Goal: Information Seeking & Learning: Learn about a topic

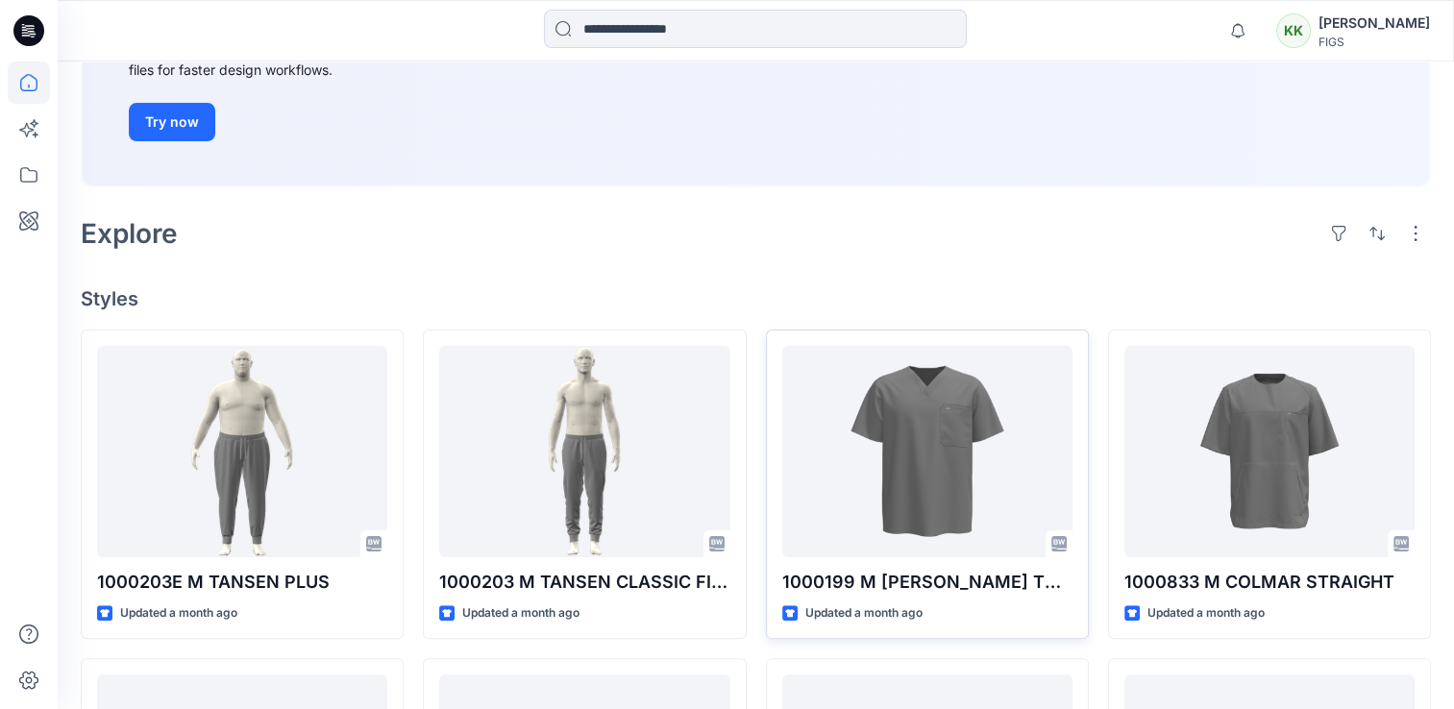
scroll to position [320, 0]
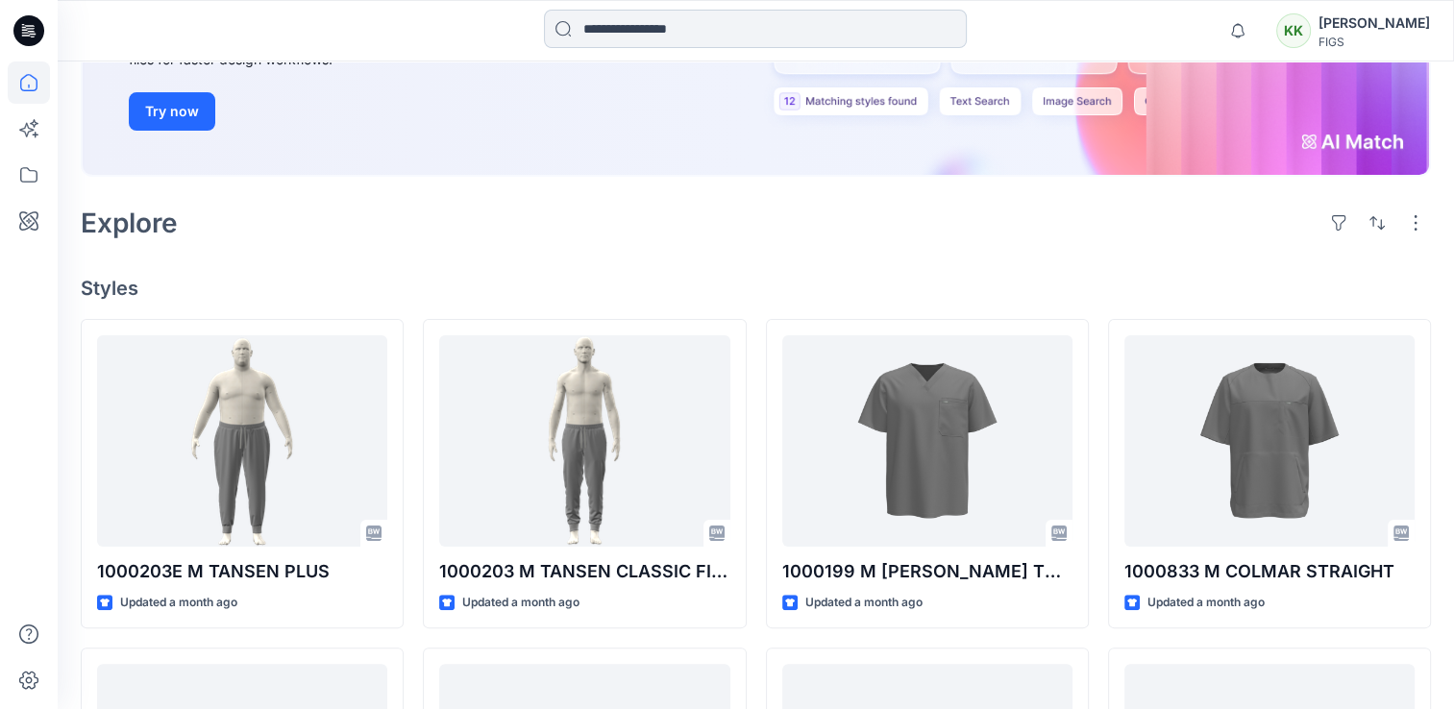
drag, startPoint x: 654, startPoint y: 19, endPoint x: 654, endPoint y: 30, distance: 10.6
click at [654, 19] on input at bounding box center [755, 29] width 423 height 38
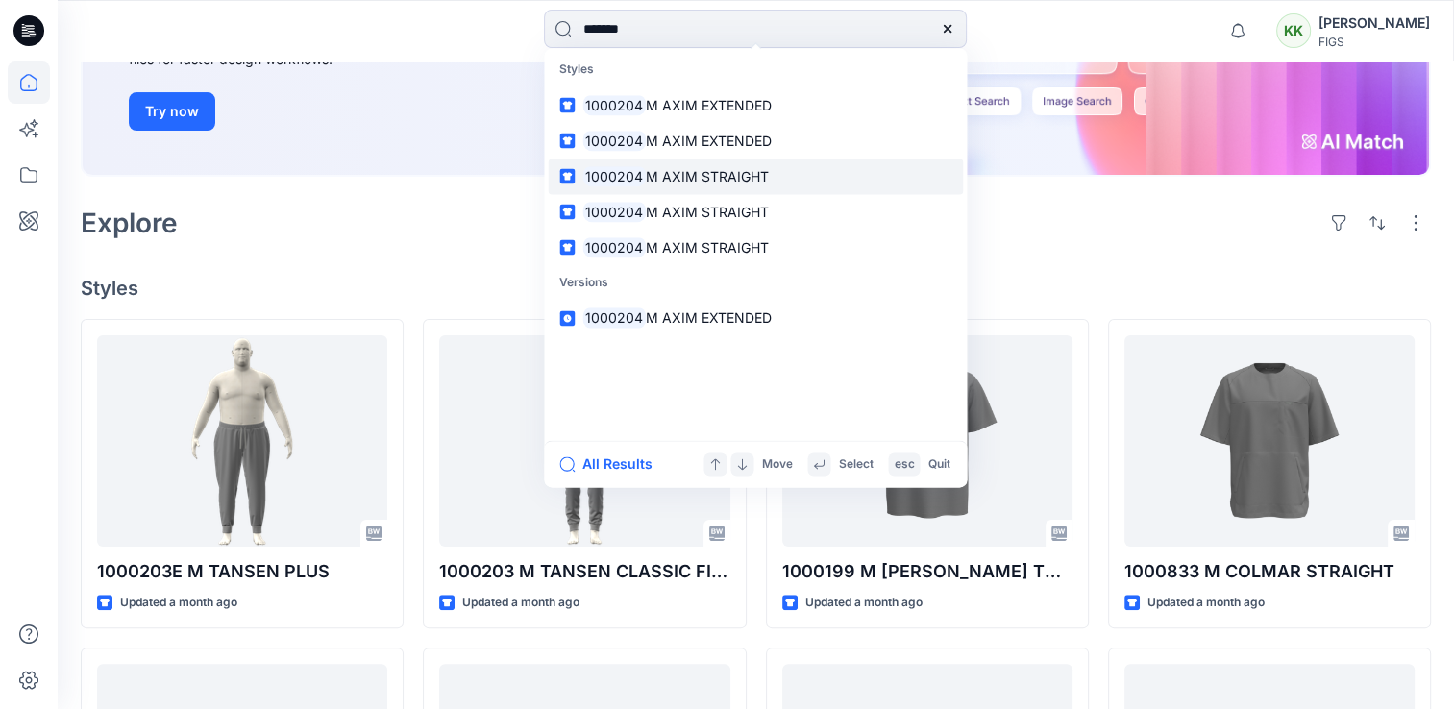
type input "*******"
click at [711, 168] on span "M AXIM STRAIGHT" at bounding box center [707, 176] width 123 height 16
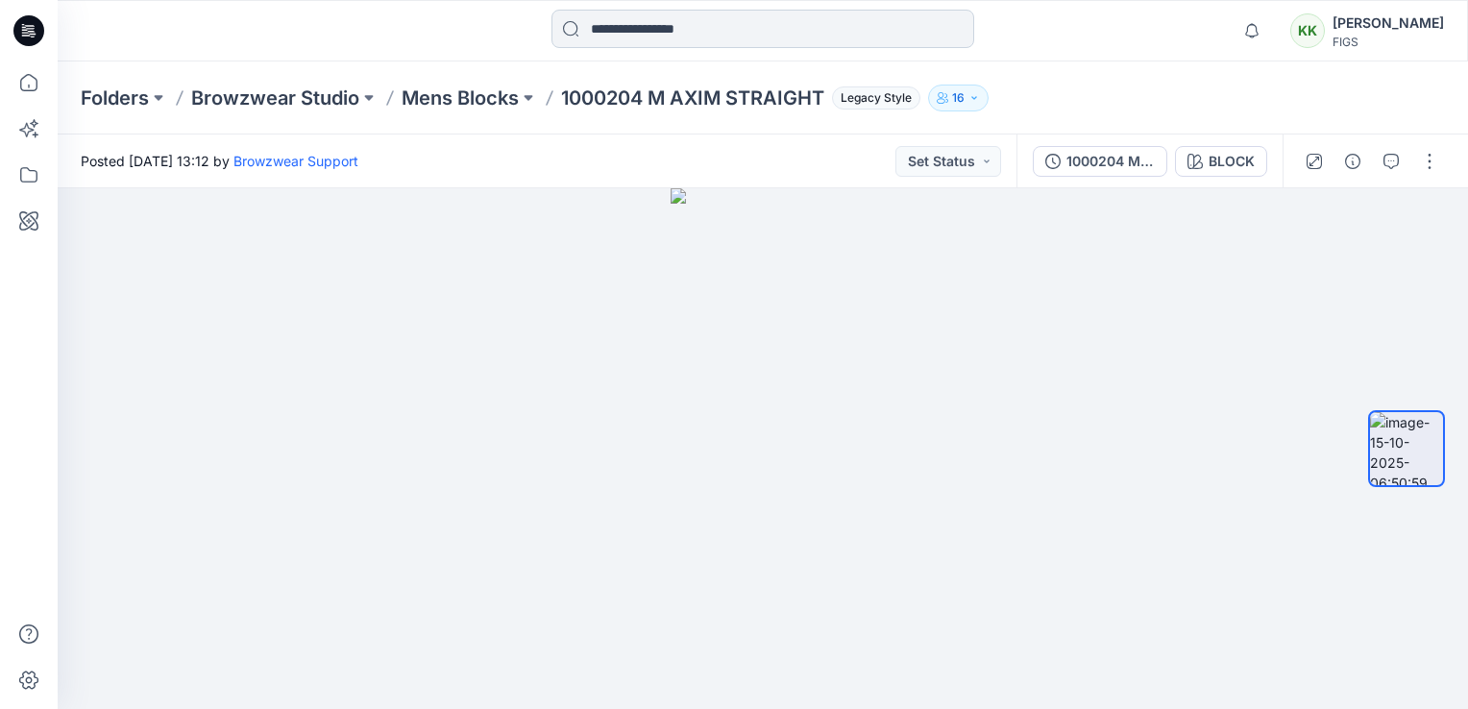
click at [707, 39] on input at bounding box center [763, 29] width 423 height 38
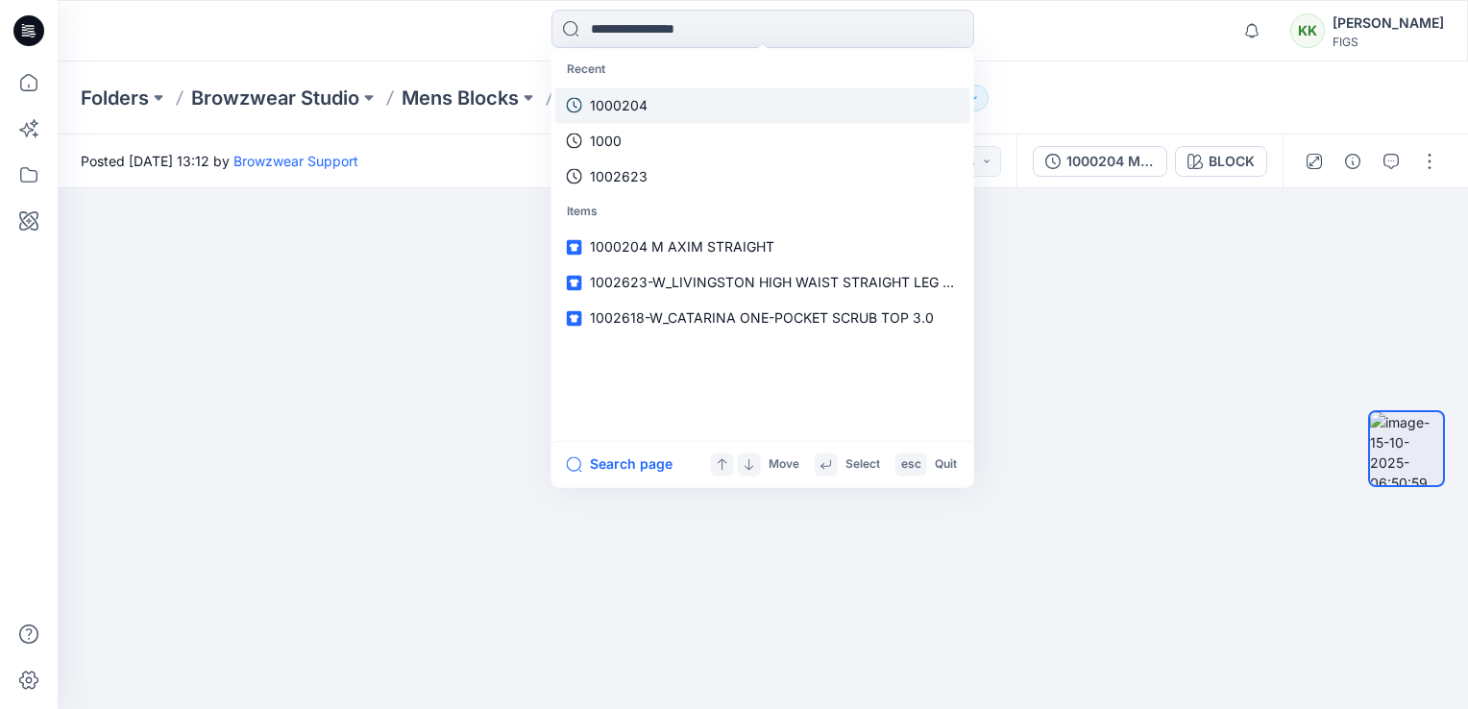
drag, startPoint x: 680, startPoint y: 80, endPoint x: 657, endPoint y: 103, distance: 32.6
click at [657, 103] on link "1000204" at bounding box center [762, 105] width 415 height 36
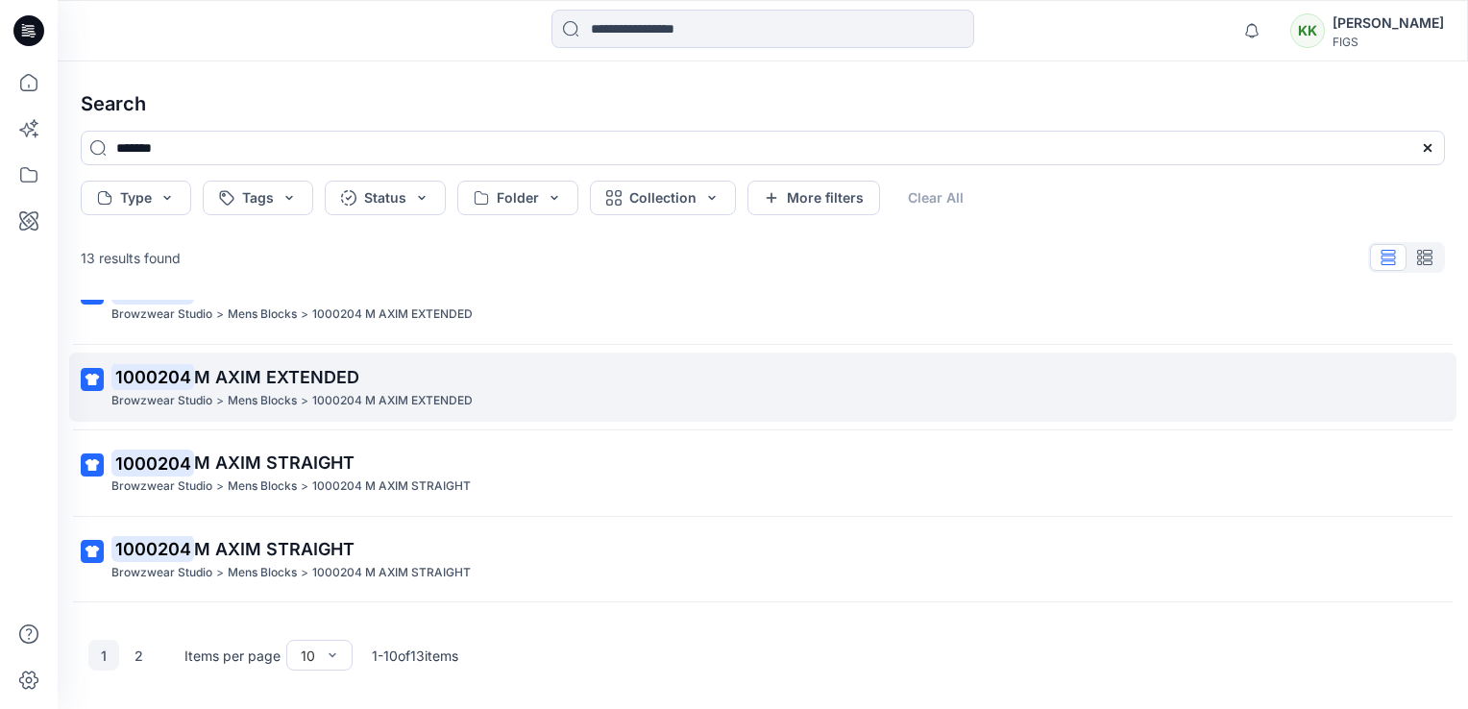
scroll to position [63, 0]
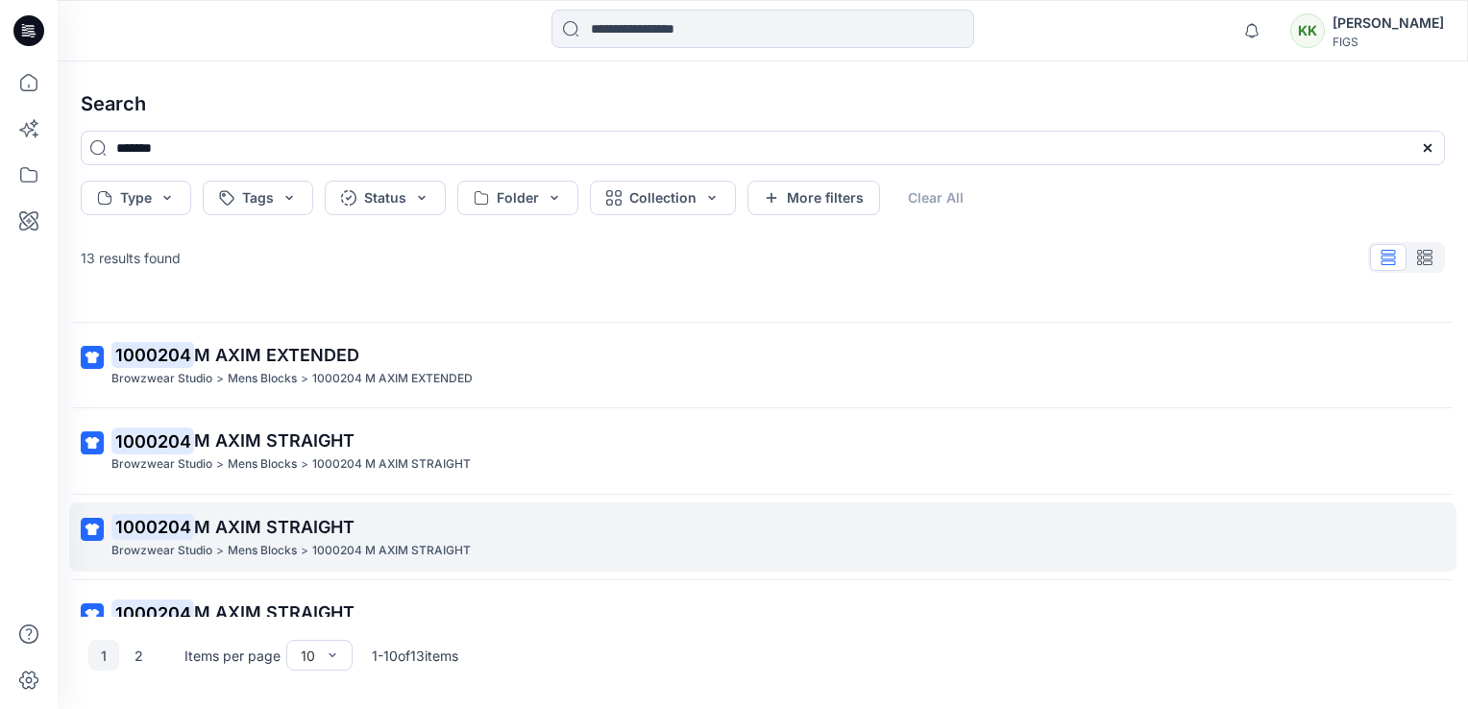
click at [246, 544] on p "Mens Blocks" at bounding box center [262, 551] width 69 height 20
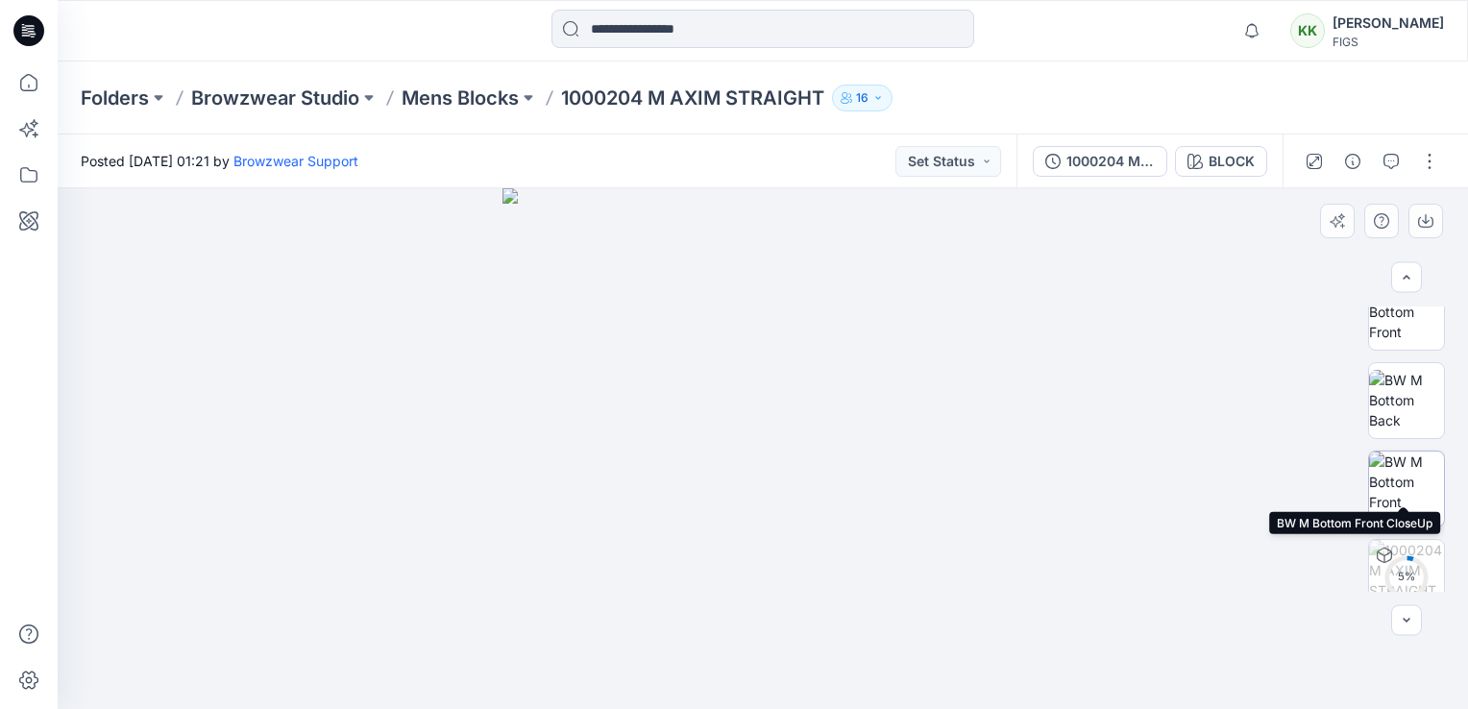
scroll to position [233, 0]
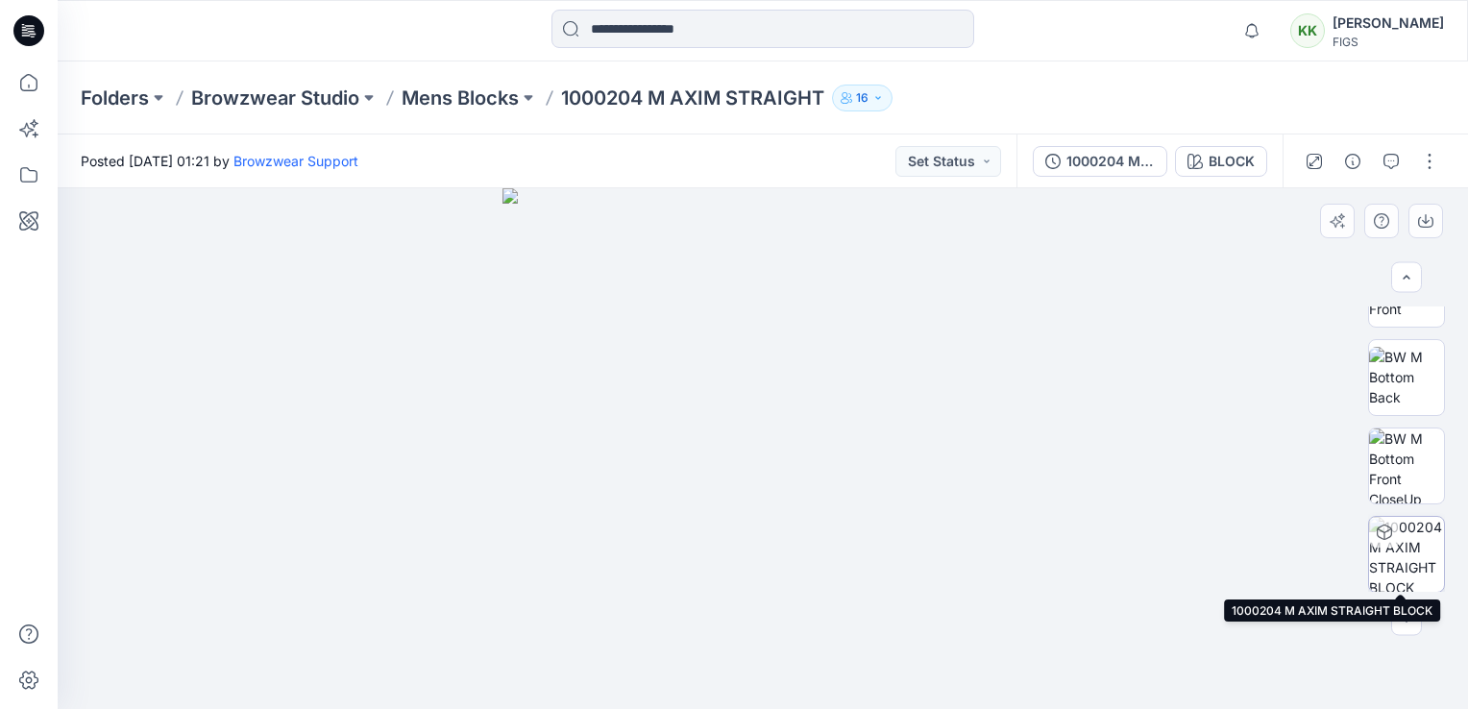
click at [1122, 552] on img at bounding box center [1407, 554] width 75 height 75
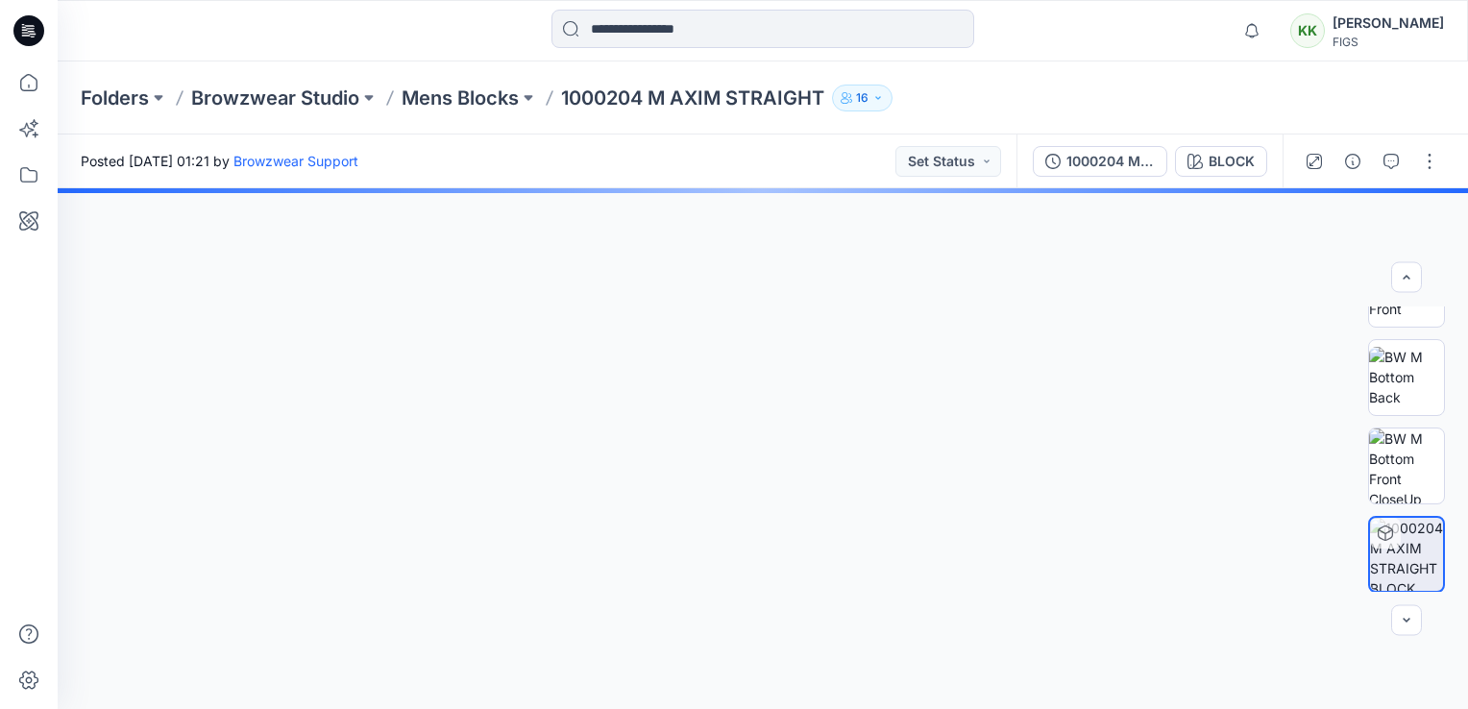
click at [1051, 154] on icon "button" at bounding box center [1053, 161] width 15 height 15
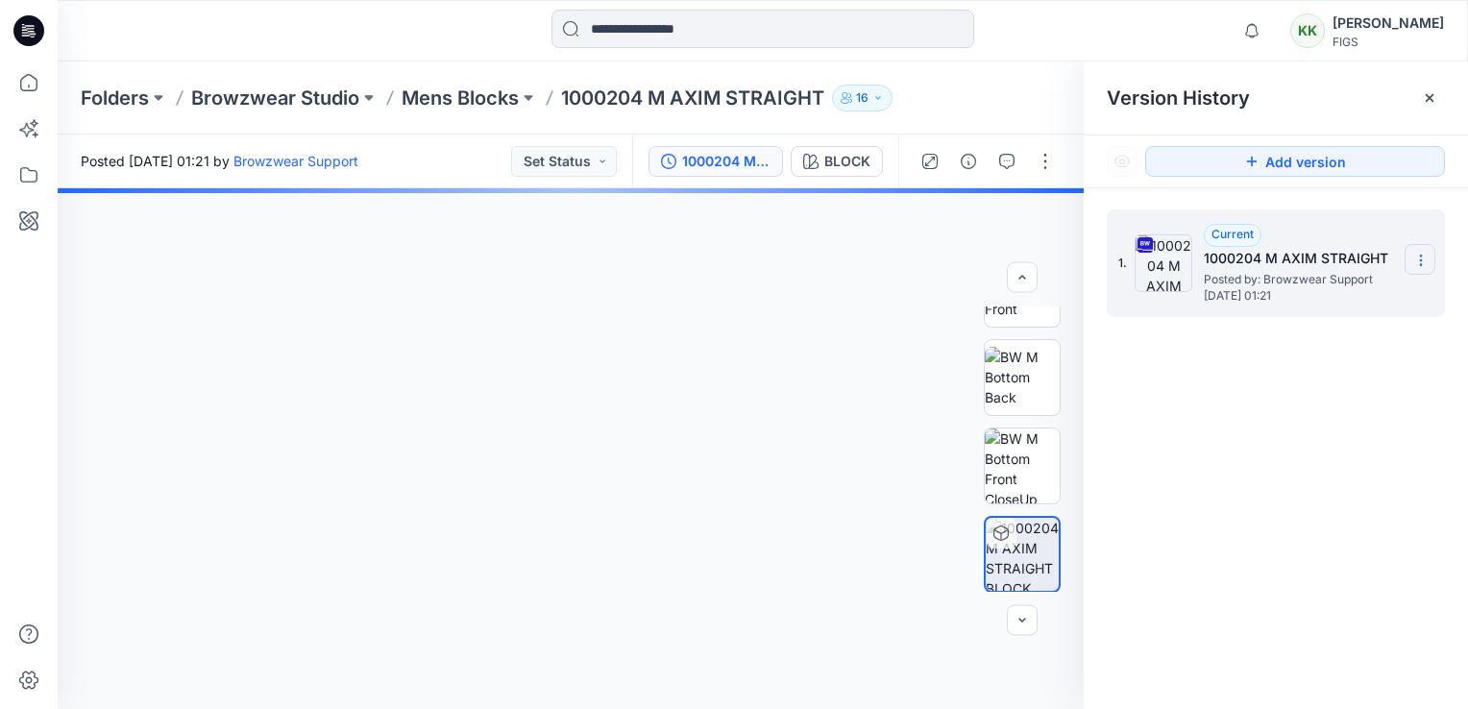
click at [1122, 499] on div "1. Current 1000204 M AXIM STRAIGHT Posted by: Browzwear Support [DATE] 01:21" at bounding box center [1276, 462] width 384 height 549
click at [1122, 260] on icon at bounding box center [1421, 260] width 15 height 15
click at [1122, 263] on icon at bounding box center [1421, 260] width 15 height 15
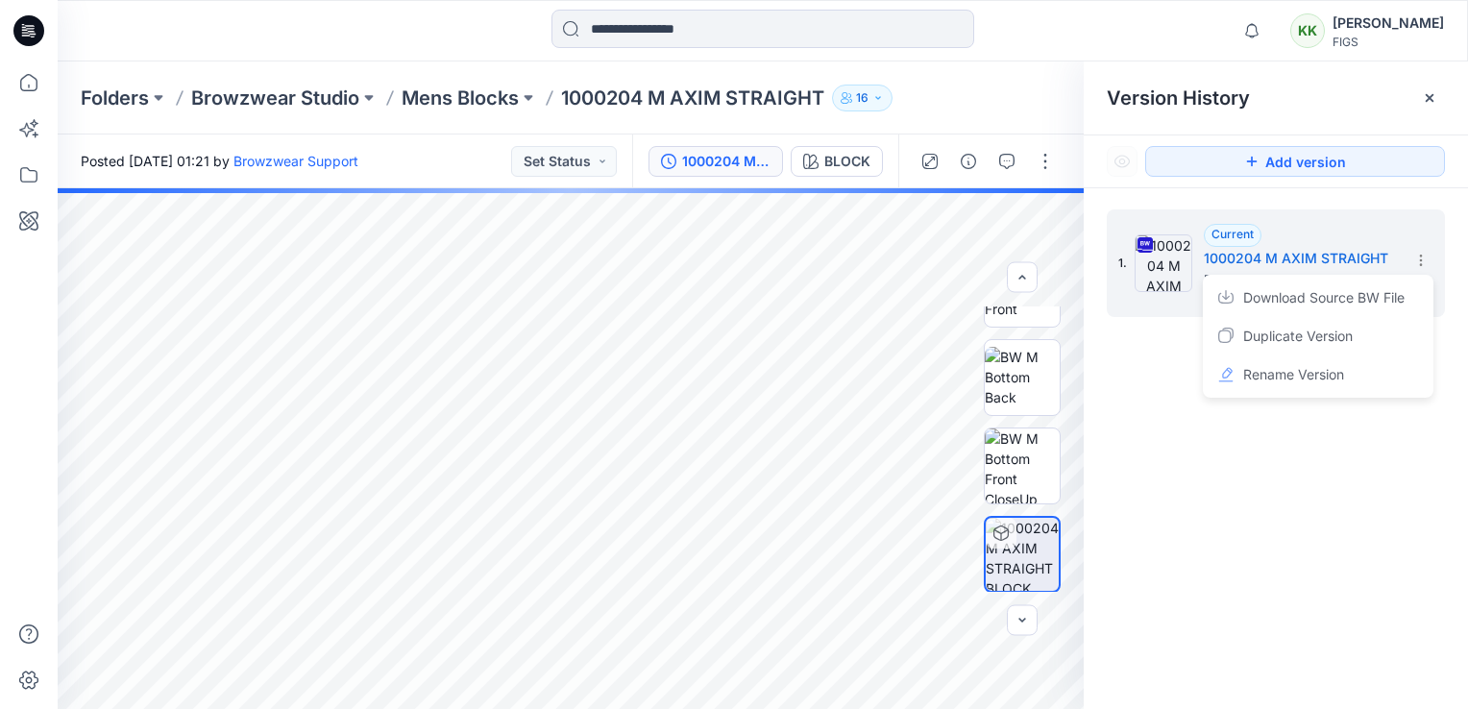
click at [1122, 590] on div "1. Current 1000204 M AXIM STRAIGHT Posted by: Browzwear Support [DATE] 01:21 Do…" at bounding box center [1276, 462] width 384 height 549
